Goal: Task Accomplishment & Management: Manage account settings

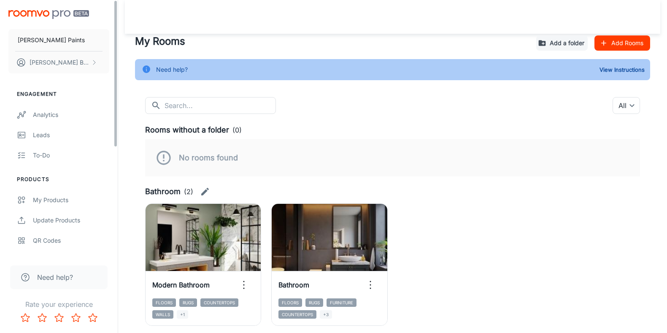
scroll to position [676, 0]
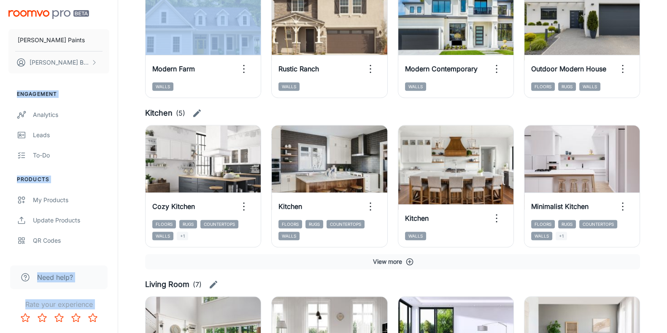
drag, startPoint x: 113, startPoint y: 70, endPoint x: 118, endPoint y: 94, distance: 25.0
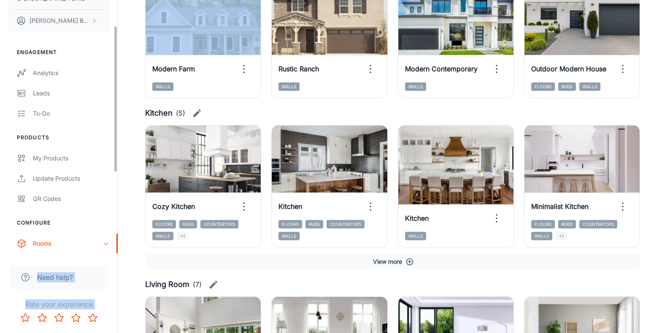
scroll to position [45, 0]
drag, startPoint x: 115, startPoint y: 84, endPoint x: 121, endPoint y: 110, distance: 27.1
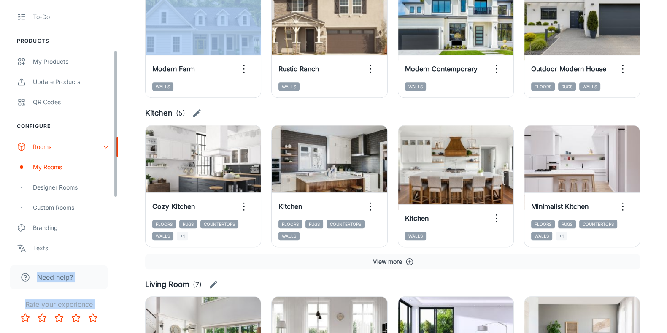
scroll to position [86, 0]
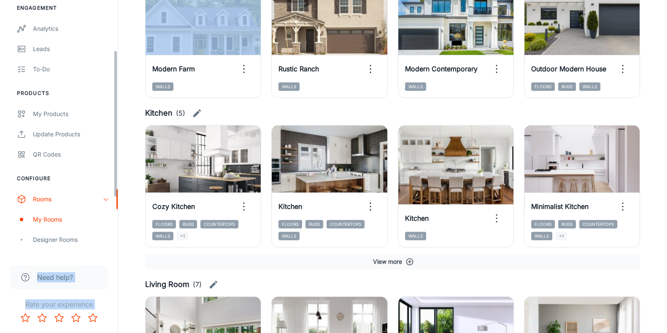
drag, startPoint x: 116, startPoint y: 151, endPoint x: 121, endPoint y: 176, distance: 25.4
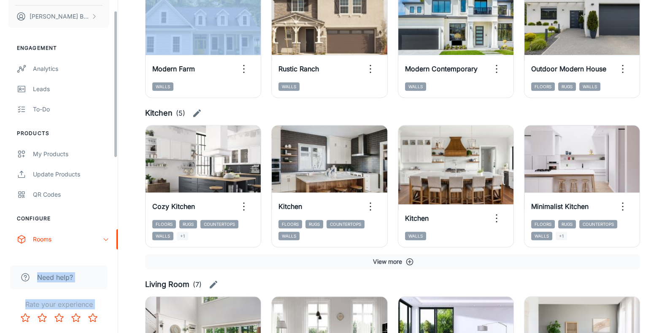
scroll to position [0, 0]
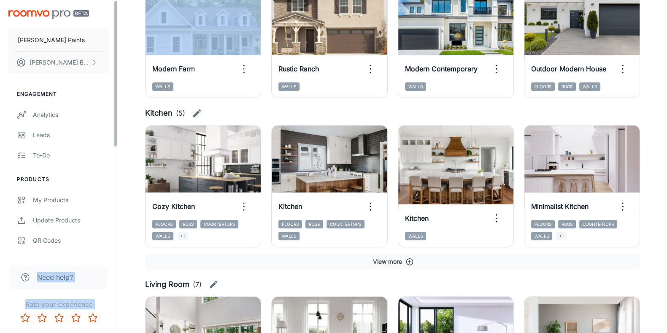
drag, startPoint x: 117, startPoint y: 195, endPoint x: 100, endPoint y: 97, distance: 99.8
click at [100, 97] on div "[PERSON_NAME] Paints [PERSON_NAME] Engagement Analytics Leads To-do Products My…" at bounding box center [59, 127] width 118 height 255
click at [91, 59] on icon "scrollable content" at bounding box center [94, 62] width 7 height 7
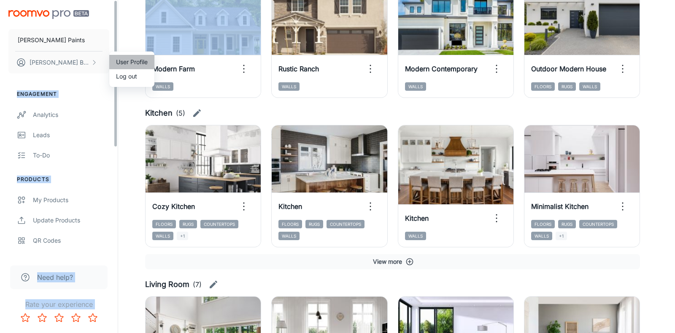
click at [122, 60] on li "User Profile" at bounding box center [131, 62] width 45 height 14
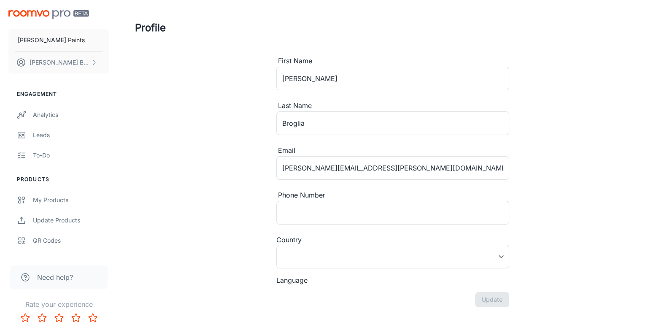
type input "[GEOGRAPHIC_DATA]"
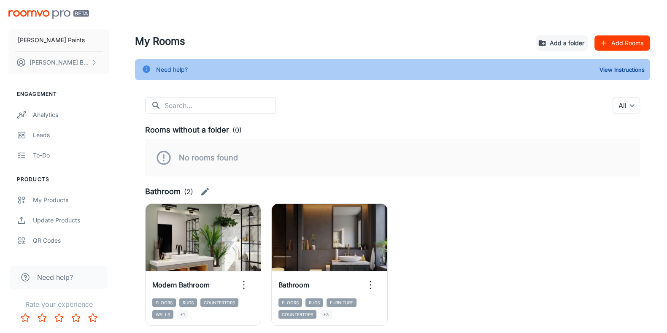
click at [448, 78] on div "Need help? View Instructions" at bounding box center [392, 69] width 515 height 21
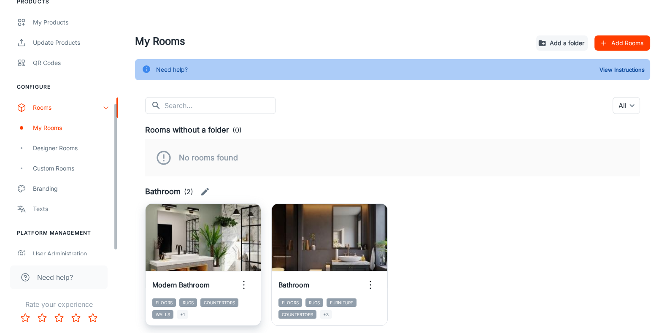
scroll to position [186, 0]
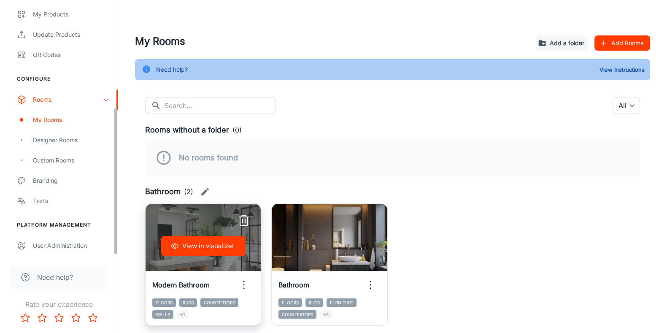
drag, startPoint x: 114, startPoint y: 79, endPoint x: 146, endPoint y: 216, distance: 140.7
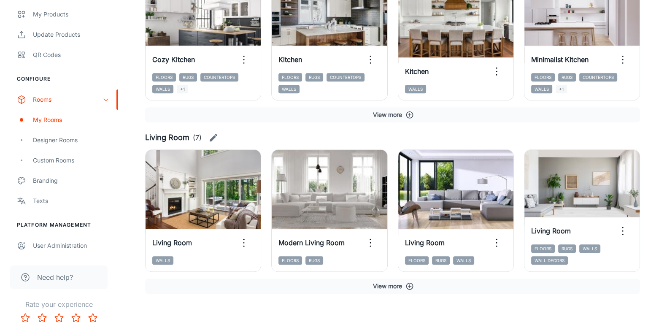
scroll to position [824, 0]
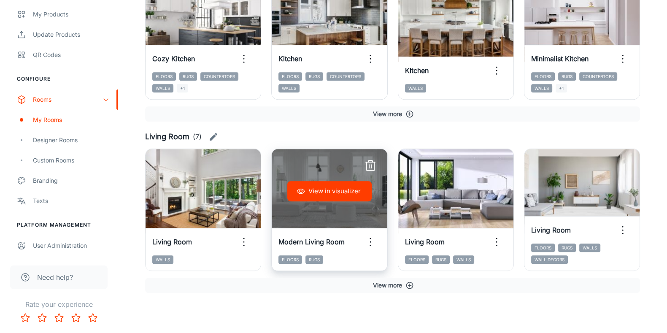
click at [355, 195] on button "View in visualizer" at bounding box center [329, 191] width 84 height 20
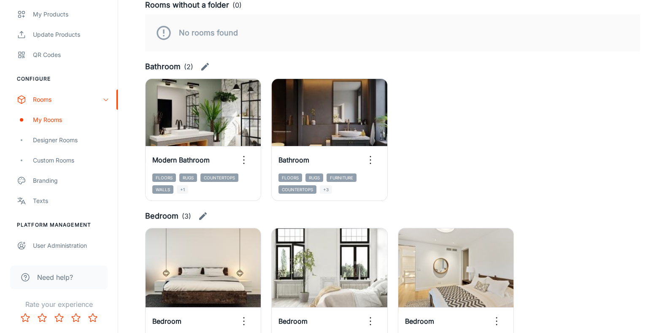
scroll to position [0, 0]
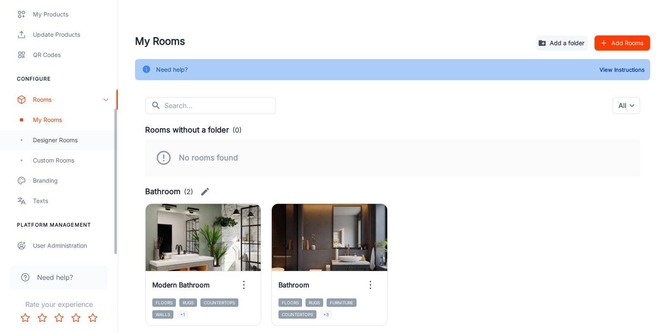
drag, startPoint x: 115, startPoint y: 94, endPoint x: 116, endPoint y: 149, distance: 54.9
click at [116, 149] on ul "Configure Rooms My Rooms Designer Rooms Custom Rooms Branding Texts" at bounding box center [59, 143] width 118 height 136
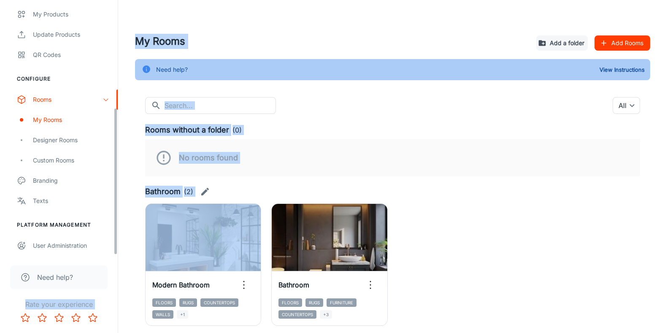
drag, startPoint x: 118, startPoint y: 221, endPoint x: 109, endPoint y: 284, distance: 63.9
drag, startPoint x: 116, startPoint y: 244, endPoint x: 117, endPoint y: 316, distance: 72.6
click at [117, 316] on div "[PERSON_NAME] Paints [PERSON_NAME] Engagement Analytics Leads To-do Products My…" at bounding box center [59, 166] width 118 height 333
drag, startPoint x: 116, startPoint y: 127, endPoint x: 112, endPoint y: 235, distance: 108.5
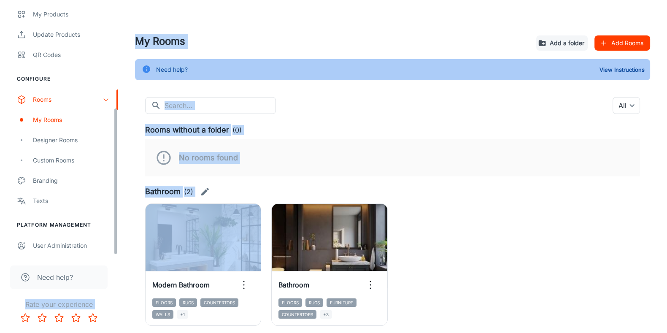
click at [112, 235] on div "[PERSON_NAME] Paints [PERSON_NAME] Engagement Analytics Leads To-do Products My…" at bounding box center [59, 127] width 118 height 255
click at [88, 246] on div "User Administration" at bounding box center [71, 245] width 76 height 9
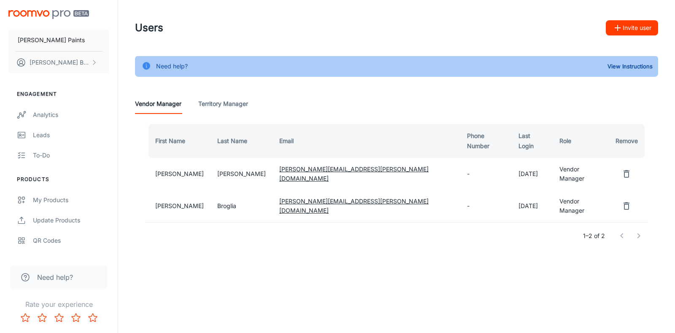
click at [624, 30] on button "Invite user" at bounding box center [632, 27] width 52 height 15
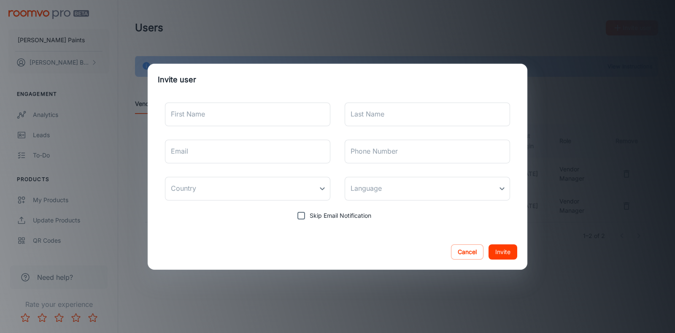
click at [328, 245] on div "Cancel Invite" at bounding box center [338, 251] width 380 height 35
click at [457, 248] on button "Cancel" at bounding box center [467, 251] width 32 height 15
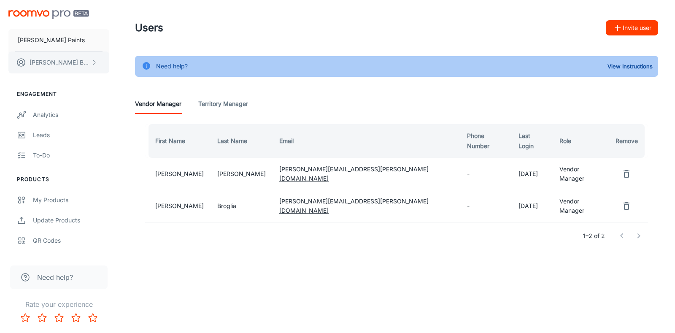
click at [94, 55] on button "[PERSON_NAME]" at bounding box center [58, 62] width 101 height 22
click at [125, 76] on li "Log out" at bounding box center [131, 76] width 45 height 14
